Goal: Task Accomplishment & Management: Complete application form

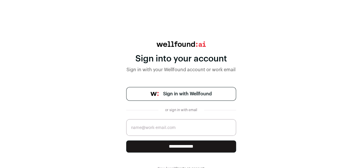
scroll to position [12, 0]
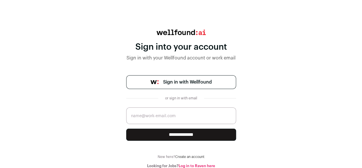
click at [195, 155] on link "Create an account" at bounding box center [189, 156] width 29 height 3
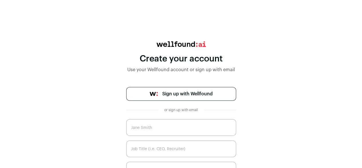
scroll to position [24, 0]
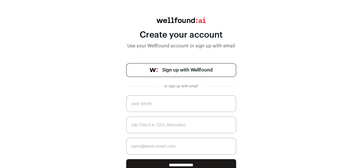
click at [162, 105] on input "text" at bounding box center [181, 103] width 110 height 17
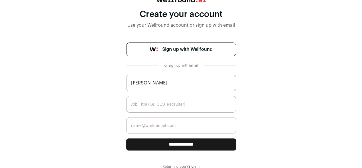
type input "[PERSON_NAME]"
click at [183, 103] on input "text" at bounding box center [181, 104] width 110 height 17
type input "CEO"
click at [157, 125] on input "email" at bounding box center [181, 125] width 110 height 17
click at [151, 127] on input "email" at bounding box center [181, 125] width 110 height 17
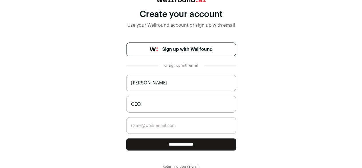
click at [47, 101] on div "**********" at bounding box center [181, 83] width 362 height 172
click at [139, 127] on input "email" at bounding box center [181, 125] width 110 height 17
paste input "[EMAIL_ADDRESS][DOMAIN_NAME]"
type input "[EMAIL_ADDRESS][DOMAIN_NAME]"
click at [168, 142] on input "**********" at bounding box center [181, 144] width 110 height 12
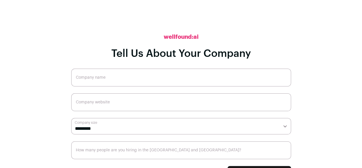
scroll to position [10, 0]
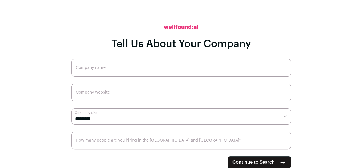
click at [109, 66] on input "Company name" at bounding box center [181, 68] width 220 height 18
paste input "WorXsiteHR Insurance Solutions, Inc."
type input "WorXsiteHR Insurance Solutions, Inc."
click at [114, 95] on input "Company website" at bounding box center [181, 92] width 220 height 18
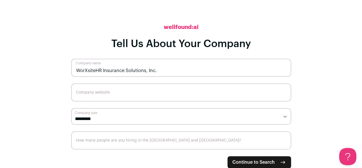
paste input "WorXsiteHR Insurance Solutions, Inc. You said: company website ChatGPT said: Th…"
type input "WorXsiteHR Insurance Solutions, Inc. You said: company website ChatGPT said: Th…"
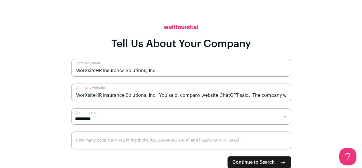
scroll to position [0, 99]
click at [113, 94] on input "WorXsiteHR Insurance Solutions, Inc. You said: company website ChatGPT said: Th…" at bounding box center [181, 92] width 220 height 18
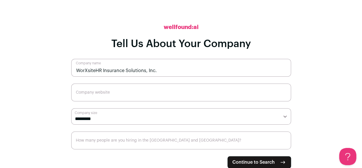
scroll to position [0, 0]
paste input "www.worxsitehr.com"
type input "www.worxsitehr.com"
click at [94, 118] on select "**********" at bounding box center [181, 116] width 220 height 16
click at [100, 116] on select "**********" at bounding box center [181, 116] width 220 height 16
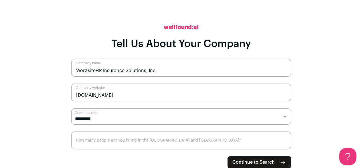
select select "**"
click at [71, 108] on select "**********" at bounding box center [181, 116] width 220 height 16
click at [107, 141] on input "How many people are you hiring in the US and Canada?" at bounding box center [181, 140] width 220 height 18
click at [113, 135] on input "How many people are you hiring in the US and Canada?" at bounding box center [181, 140] width 220 height 18
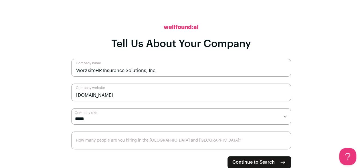
click at [113, 135] on input "How many people are you hiring in the US and Canada?" at bounding box center [181, 140] width 220 height 18
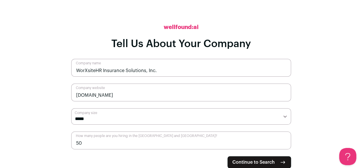
type input "5"
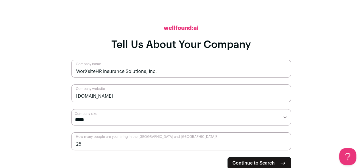
type input "25"
click at [250, 161] on span "Continue to Search" at bounding box center [254, 162] width 42 height 7
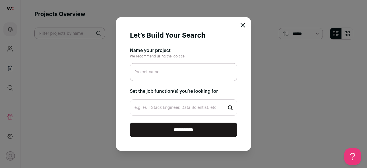
click at [243, 23] on icon "Close modal" at bounding box center [242, 25] width 5 height 5
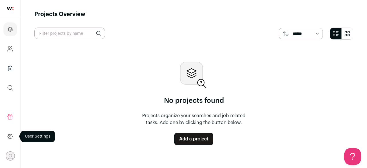
click at [11, 136] on icon at bounding box center [10, 136] width 2 height 2
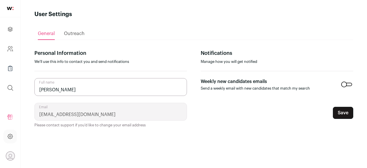
click at [75, 35] on span "Outreach" at bounding box center [74, 33] width 21 height 5
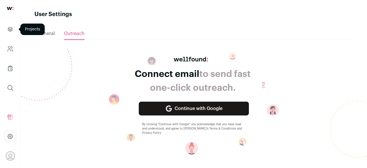
click at [10, 28] on icon "Projects" at bounding box center [10, 29] width 7 height 7
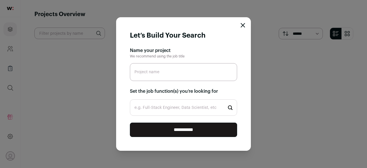
click at [166, 69] on input "Project name" at bounding box center [183, 72] width 107 height 18
click at [176, 92] on h2 "Set the job function(s) you’re looking for" at bounding box center [183, 91] width 107 height 7
click at [161, 48] on h2 "Name your project" at bounding box center [183, 50] width 107 height 7
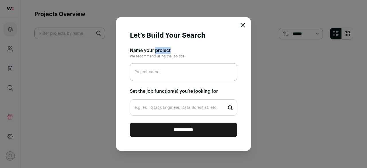
click at [161, 48] on h2 "Name your project" at bounding box center [183, 50] width 107 height 7
click at [242, 25] on icon "Close modal" at bounding box center [242, 25] width 5 height 5
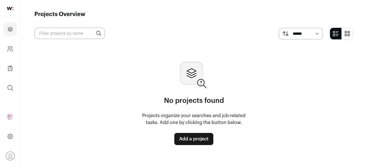
click at [10, 154] on icon "Open dropdown" at bounding box center [10, 155] width 9 height 9
click at [81, 99] on div "No projects found Projects organize your searches and job-related tasks. Add on…" at bounding box center [193, 103] width 318 height 109
click at [317, 32] on select "****** *******" at bounding box center [300, 33] width 44 height 11
click at [308, 82] on div "No projects found Projects organize your searches and job-related tasks. Add on…" at bounding box center [193, 103] width 318 height 109
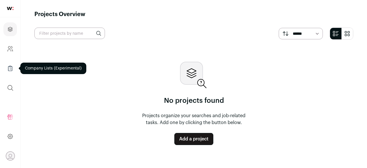
click at [11, 68] on icon "Company Lists" at bounding box center [10, 68] width 1 height 0
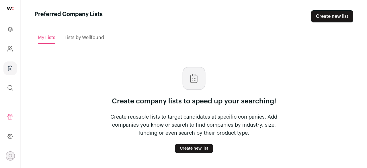
click at [192, 147] on link "Create new list" at bounding box center [194, 147] width 38 height 9
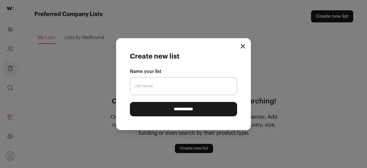
click at [244, 46] on icon "Close modal" at bounding box center [242, 46] width 5 height 5
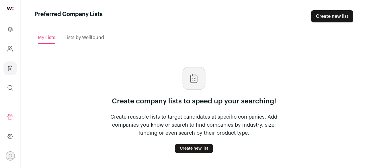
click at [100, 36] on span "Lists by Wellfound" at bounding box center [84, 37] width 40 height 5
click at [335, 17] on link "Create new list" at bounding box center [332, 16] width 42 height 12
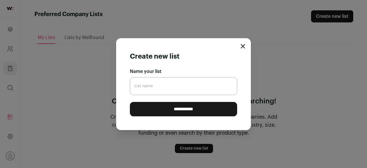
click at [154, 72] on label "Name your list" at bounding box center [146, 71] width 32 height 7
copy div "Name your list"
click at [241, 46] on icon "Close modal" at bounding box center [242, 46] width 5 height 5
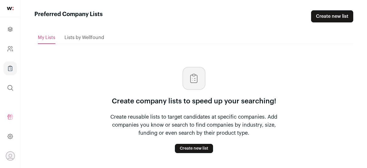
click at [11, 155] on icon "Open dropdown" at bounding box center [10, 155] width 9 height 9
click at [11, 137] on icon at bounding box center [10, 136] width 7 height 7
